Goal: Task Accomplishment & Management: Use online tool/utility

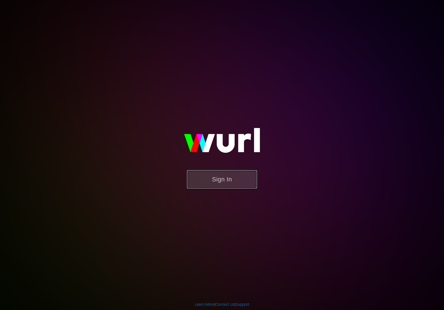
click at [226, 181] on button "Sign In" at bounding box center [222, 179] width 70 height 18
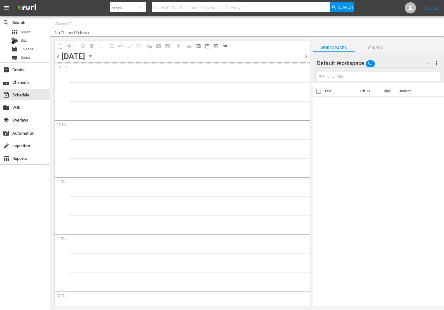
type input "AIR & SPACE (1684)"
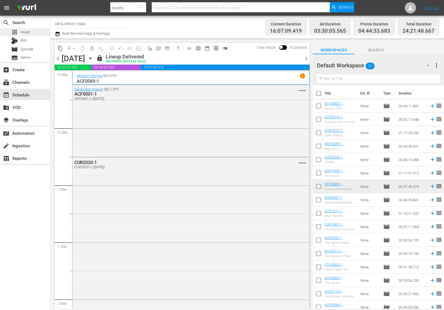
click at [26, 32] on span "Asset" at bounding box center [25, 32] width 9 height 6
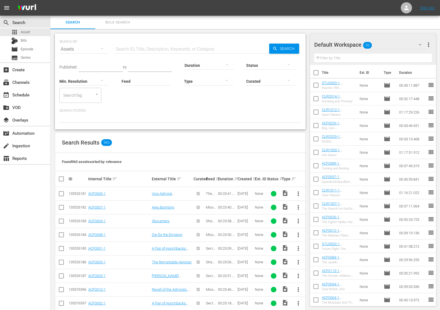
click at [298, 193] on span "more_vert" at bounding box center [298, 194] width 7 height 7
click at [427, 85] on span "reorder" at bounding box center [430, 85] width 7 height 7
click at [427, 84] on span "reorder" at bounding box center [430, 85] width 7 height 7
